Goal: Register for event/course

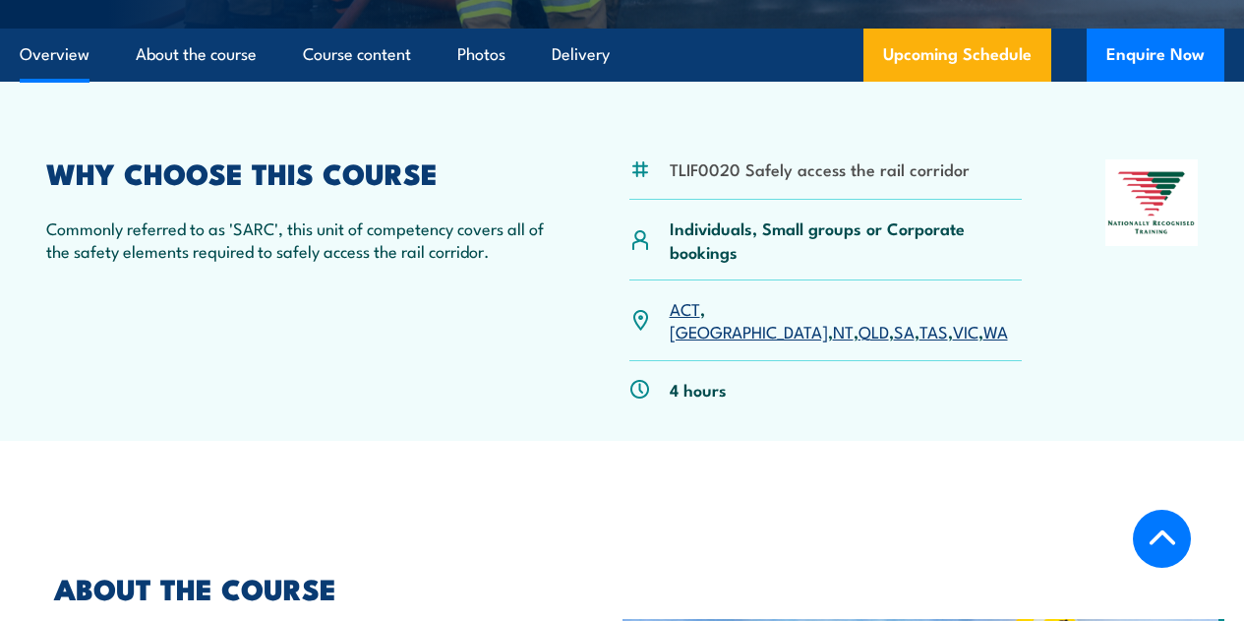
scroll to position [393, 0]
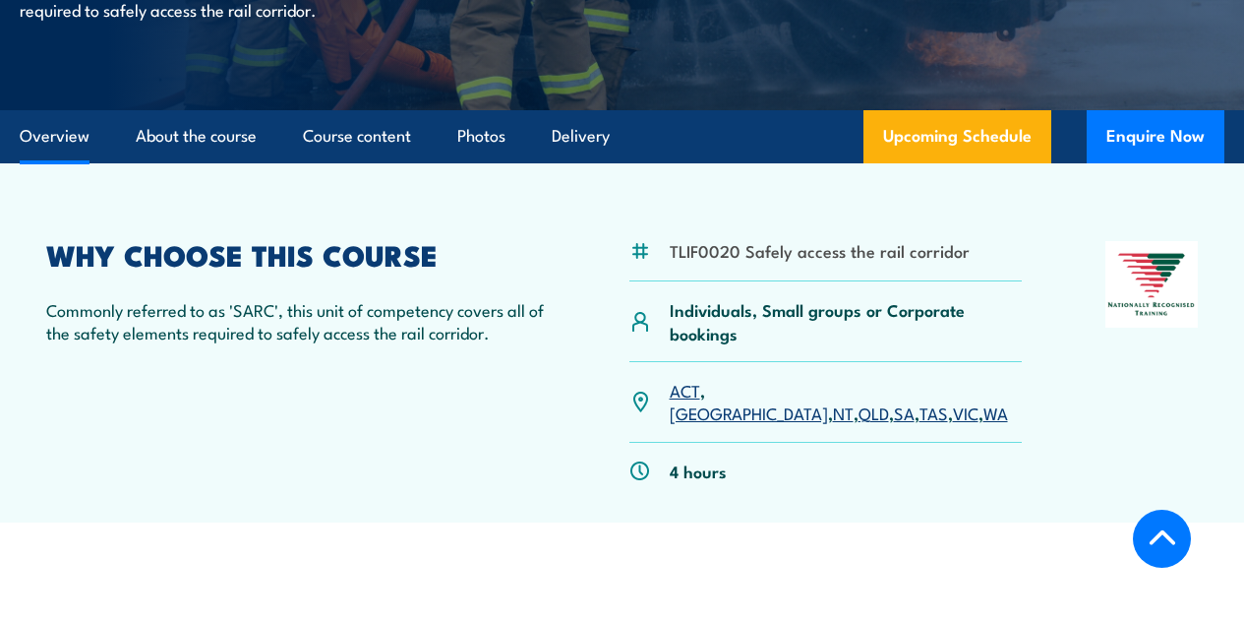
click at [859, 424] on link "QLD" at bounding box center [874, 412] width 30 height 24
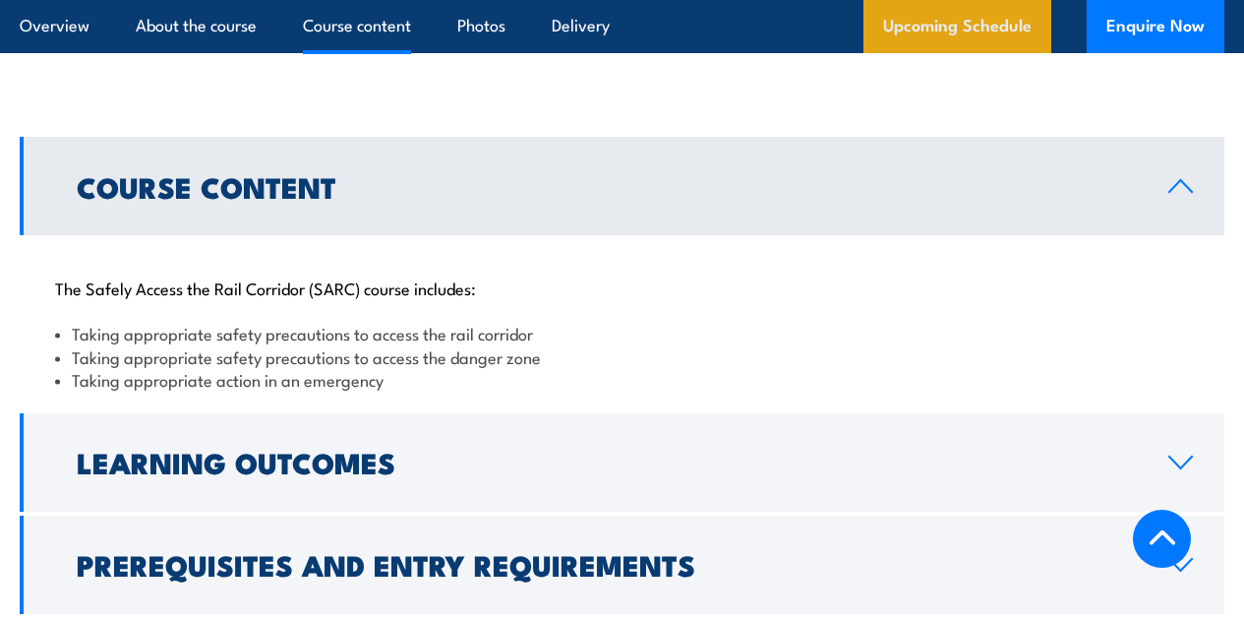
scroll to position [1419, 0]
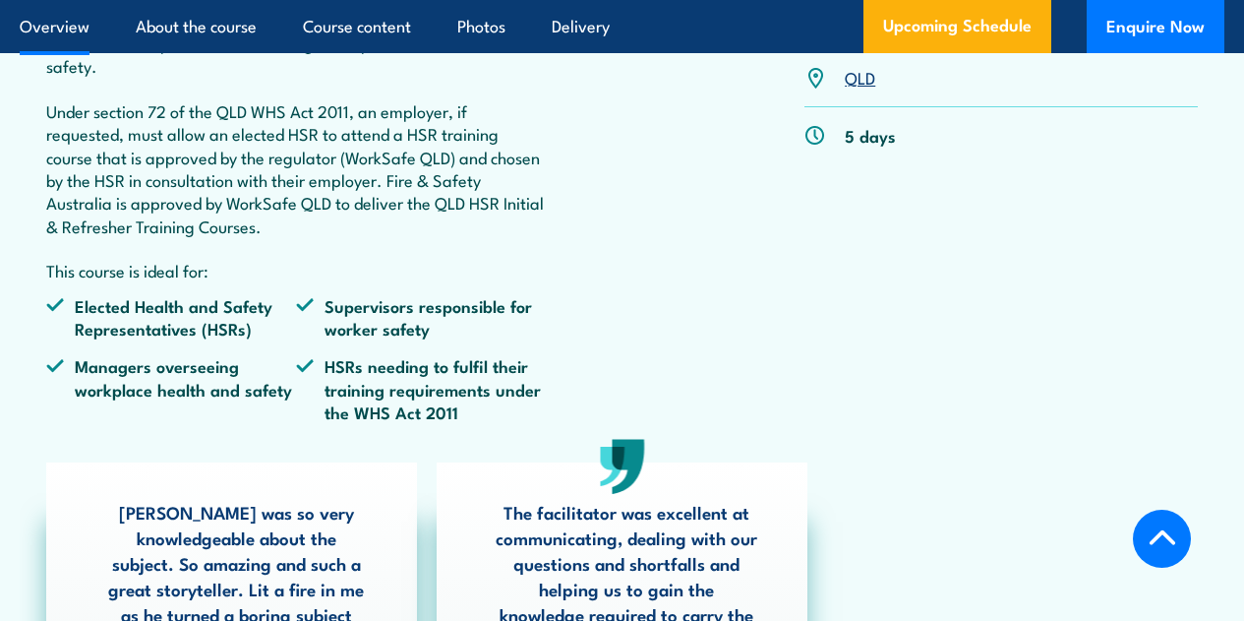
scroll to position [885, 0]
